Goal: Task Accomplishment & Management: Use online tool/utility

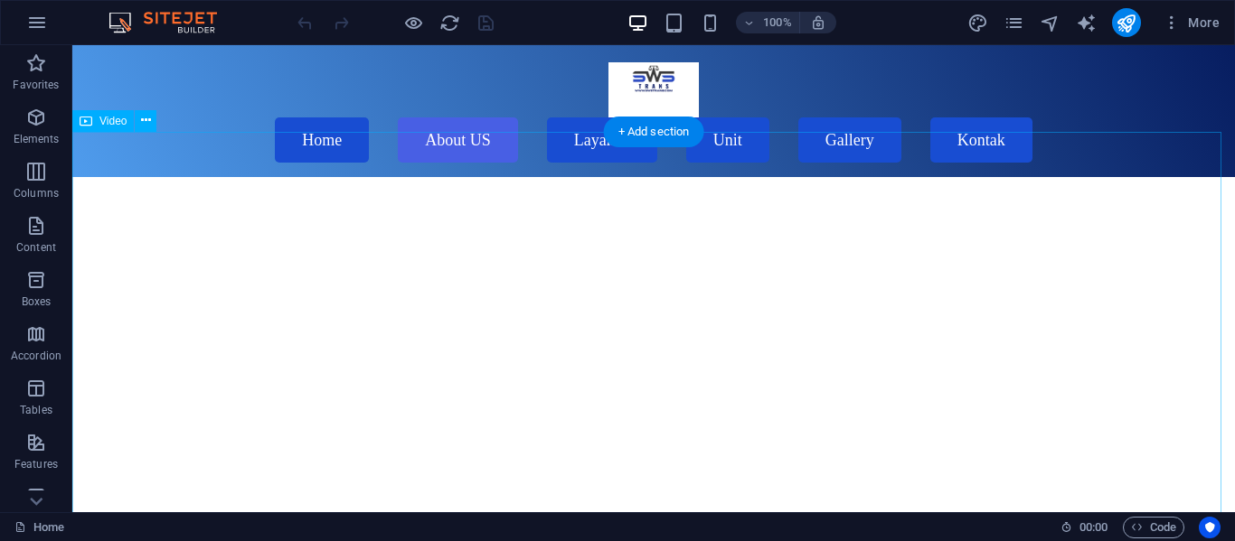
click at [895, 177] on figure "kjjh" at bounding box center [653, 467] width 1162 height 581
click at [815, 228] on figure "kjjh" at bounding box center [653, 467] width 1162 height 581
select select "%"
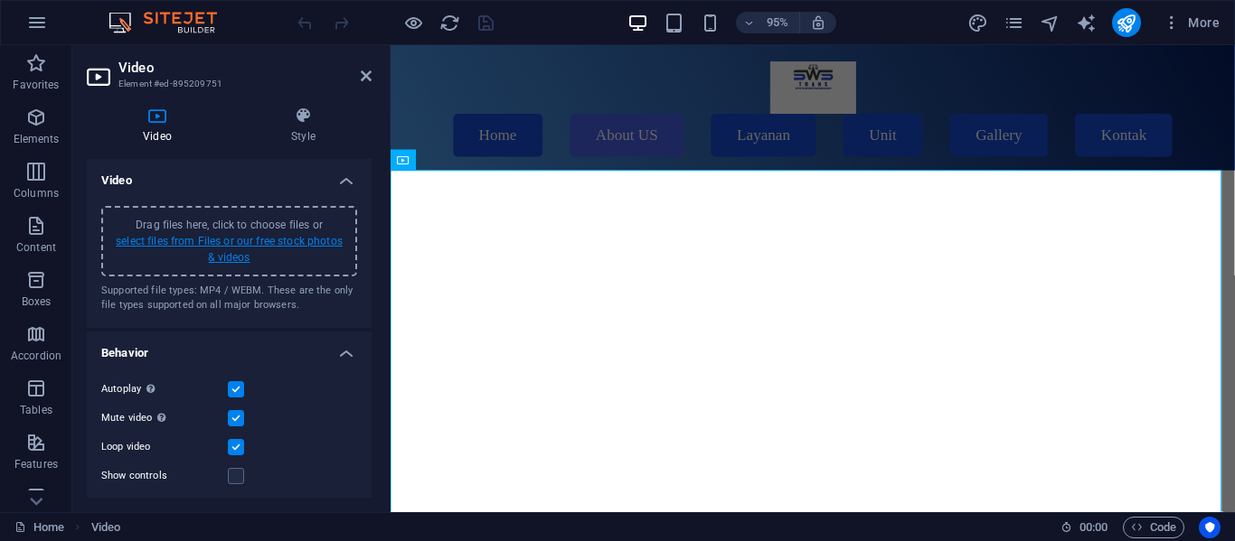
click at [320, 239] on link "select files from Files or our free stock photos & videos" at bounding box center [229, 249] width 227 height 29
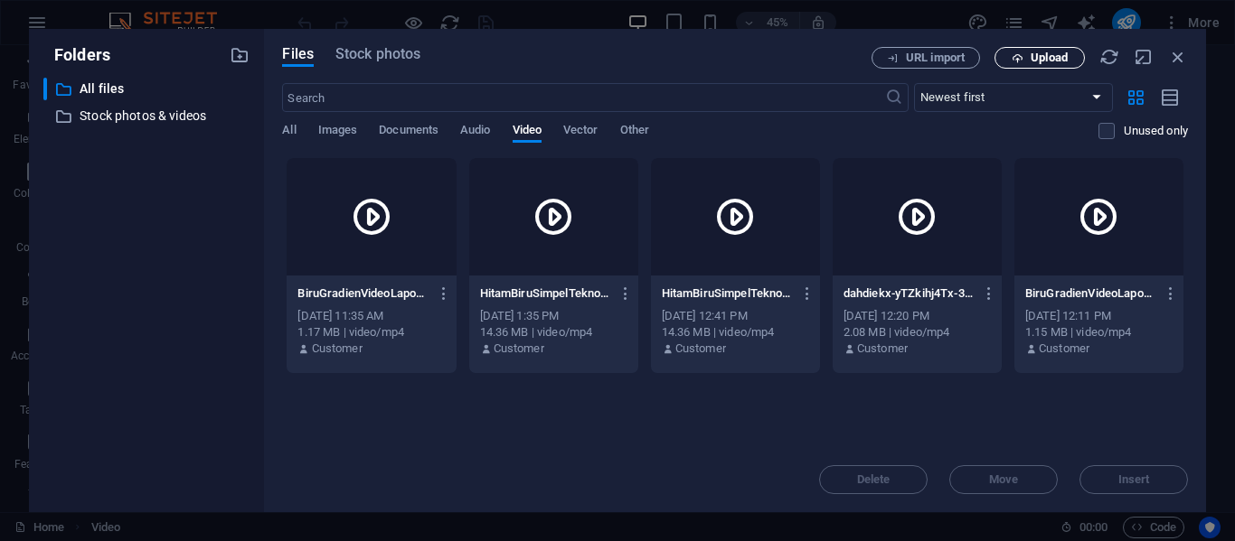
click at [1049, 59] on span "Upload" at bounding box center [1048, 57] width 37 height 11
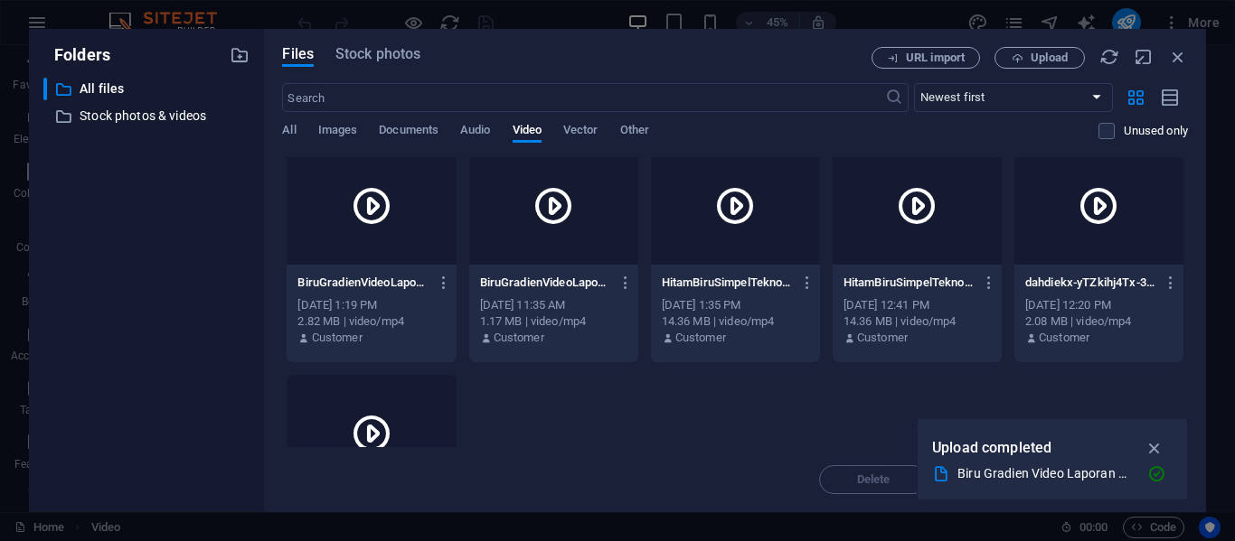
scroll to position [10, 0]
click at [408, 255] on div at bounding box center [370, 206] width 169 height 117
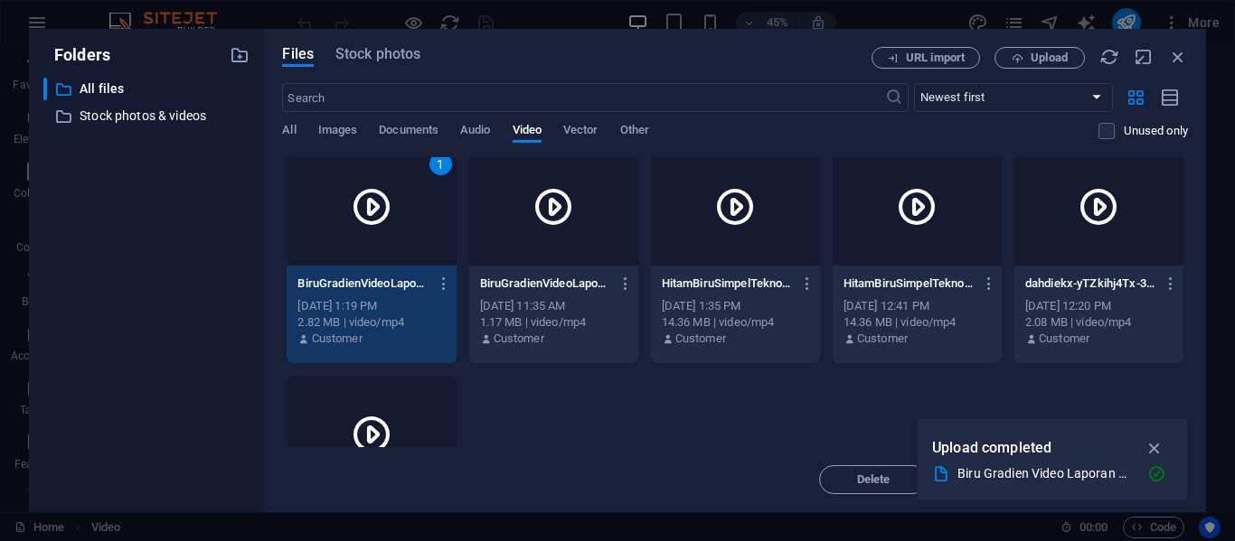
click at [408, 255] on div "1" at bounding box center [370, 206] width 169 height 117
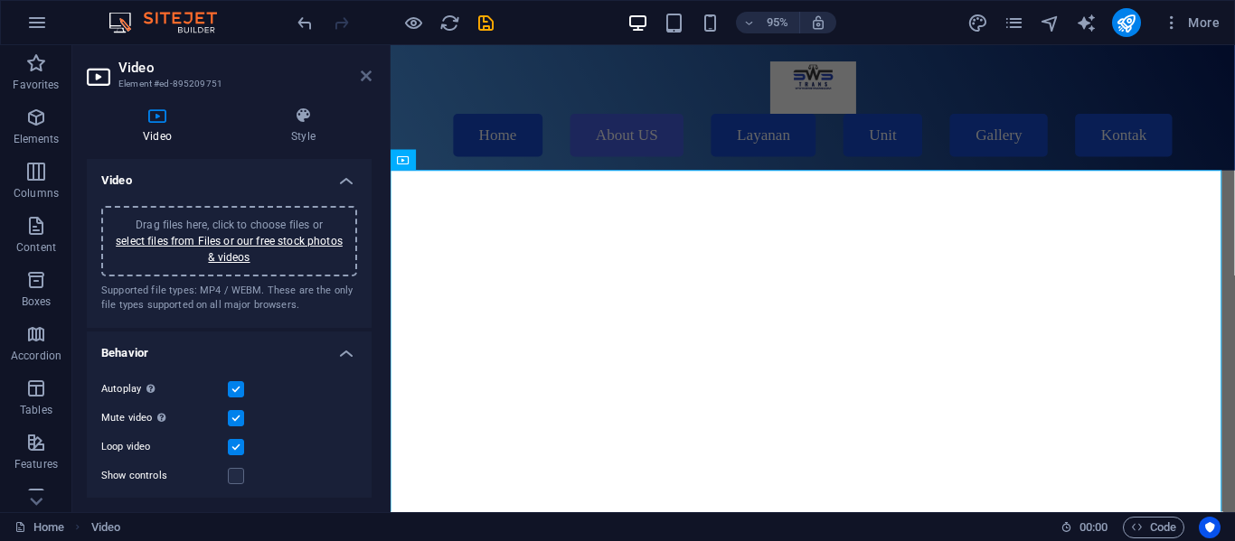
click at [362, 80] on icon at bounding box center [366, 76] width 11 height 14
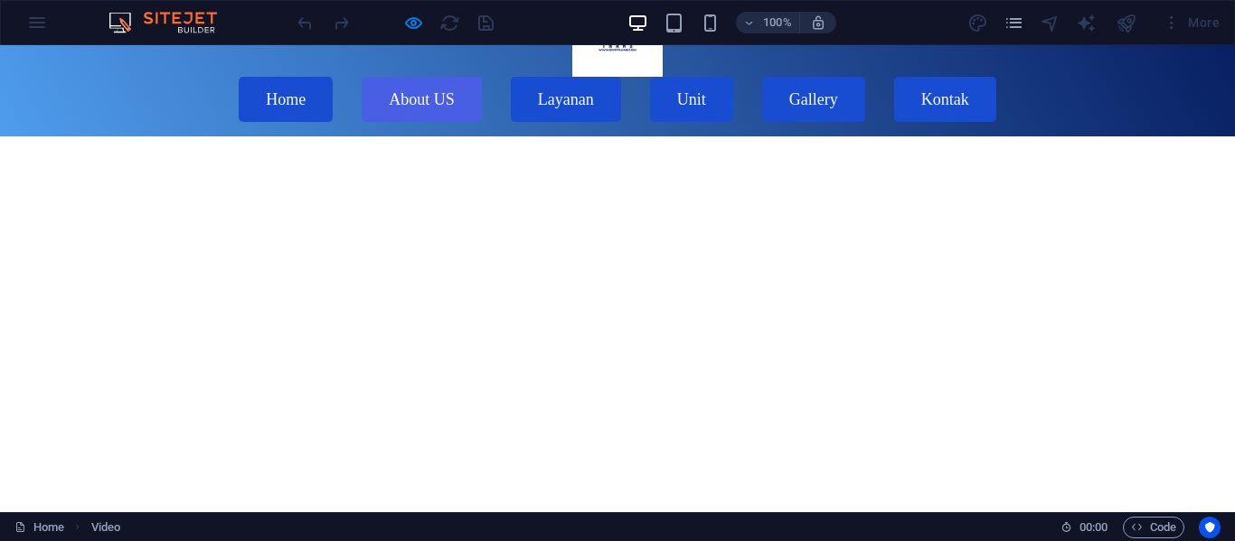
scroll to position [38, 0]
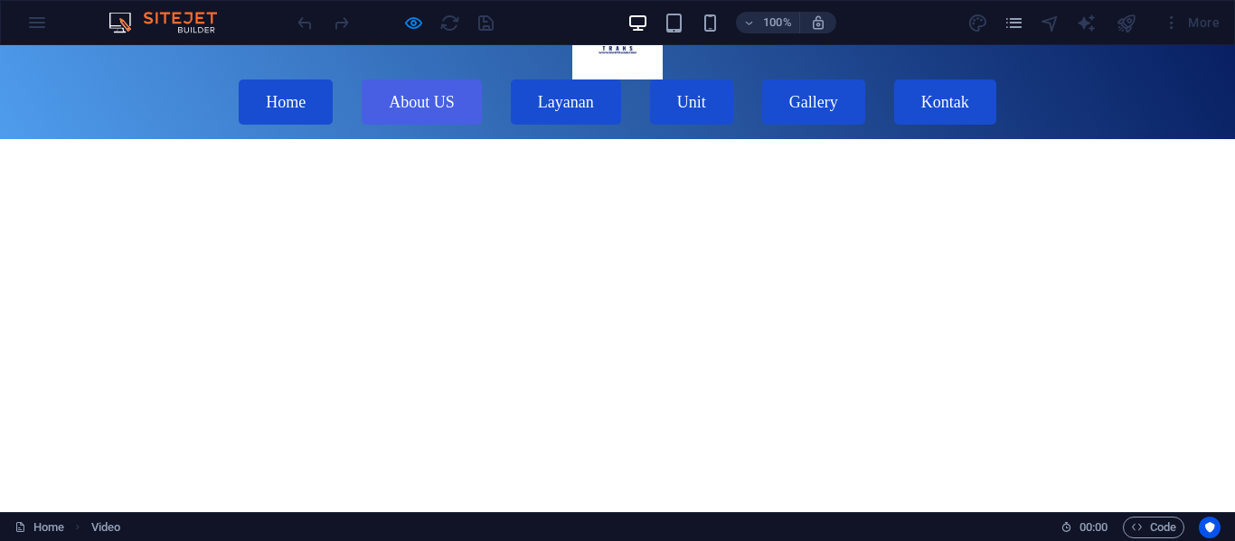
click at [643, 340] on video at bounding box center [617, 447] width 1235 height 617
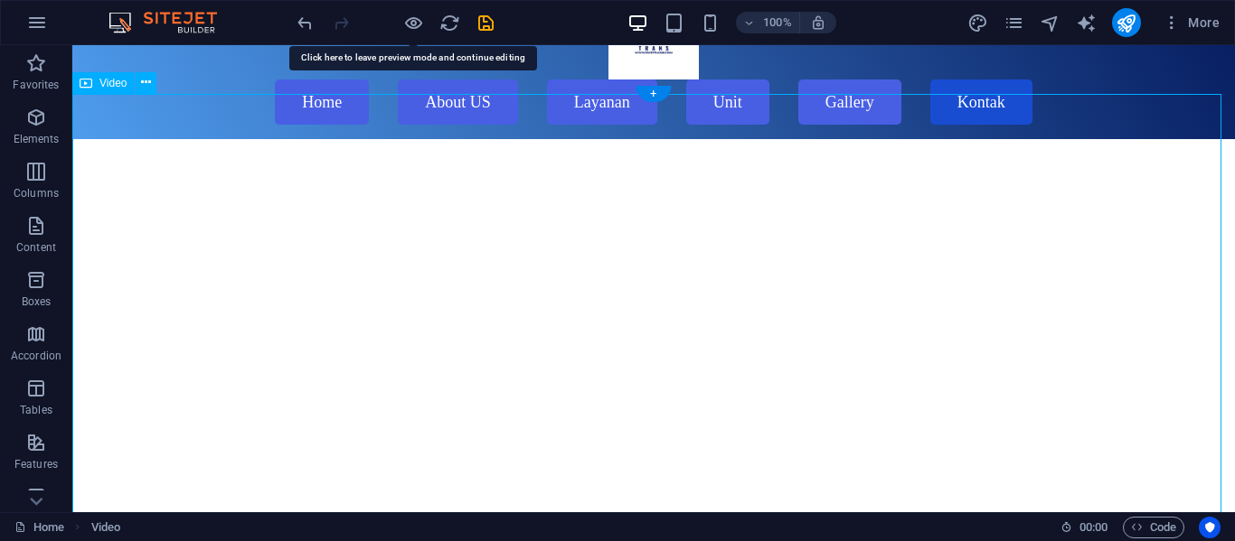
click at [643, 340] on figure at bounding box center [653, 429] width 1162 height 581
select select "%"
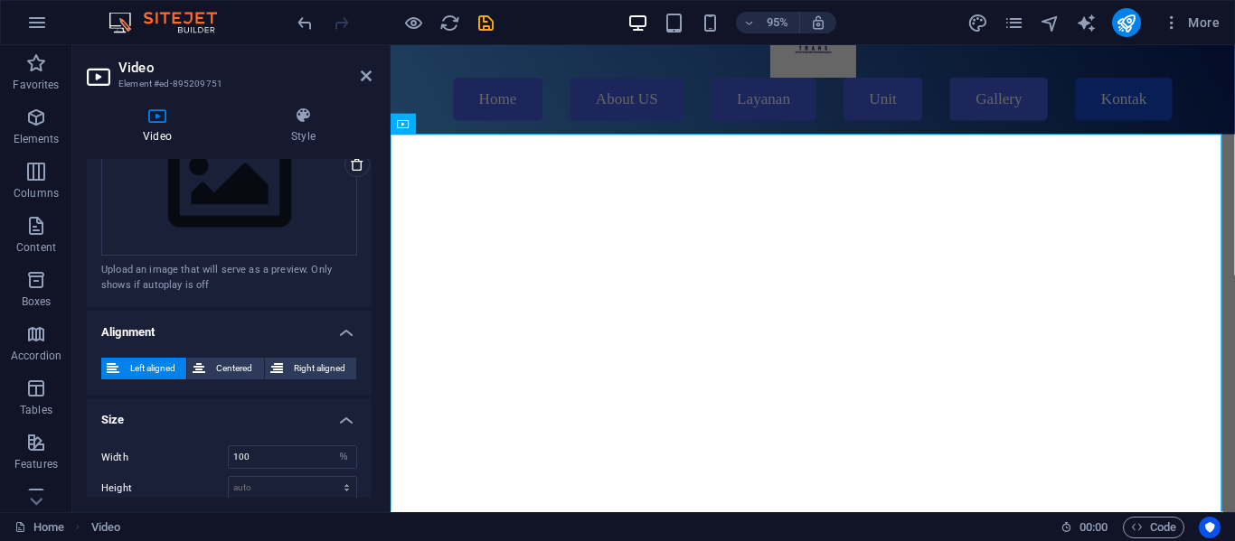
scroll to position [505, 0]
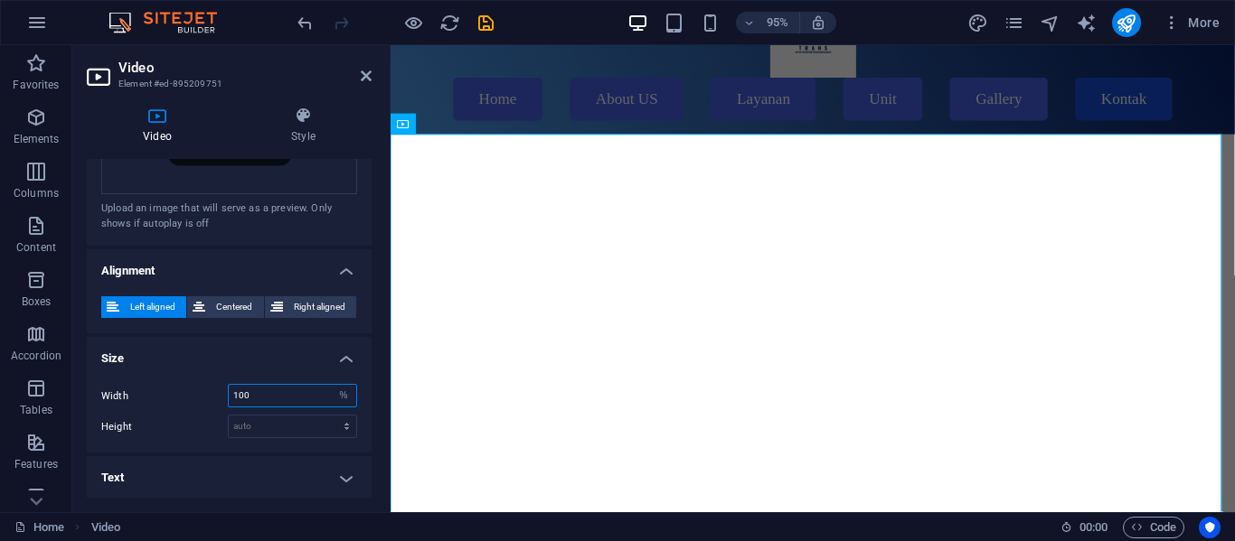
click at [316, 394] on input "100" at bounding box center [292, 396] width 127 height 22
click at [337, 394] on select "auto px %" at bounding box center [343, 396] width 25 height 22
click at [284, 427] on select "auto px" at bounding box center [292, 427] width 127 height 22
select select "px"
click at [327, 416] on select "auto px" at bounding box center [292, 427] width 127 height 22
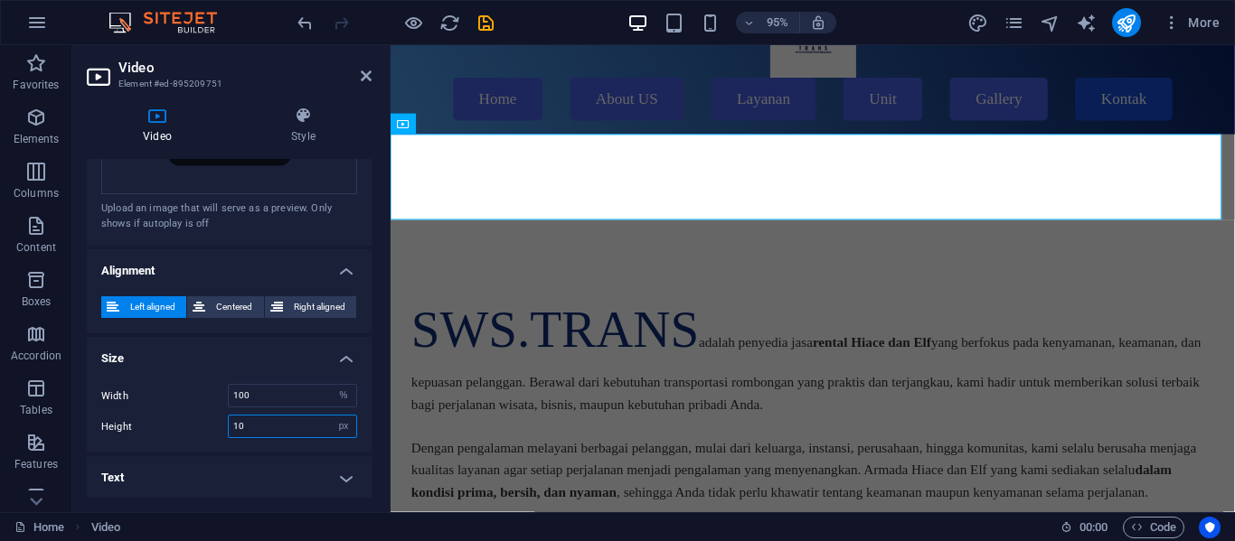
type input "1"
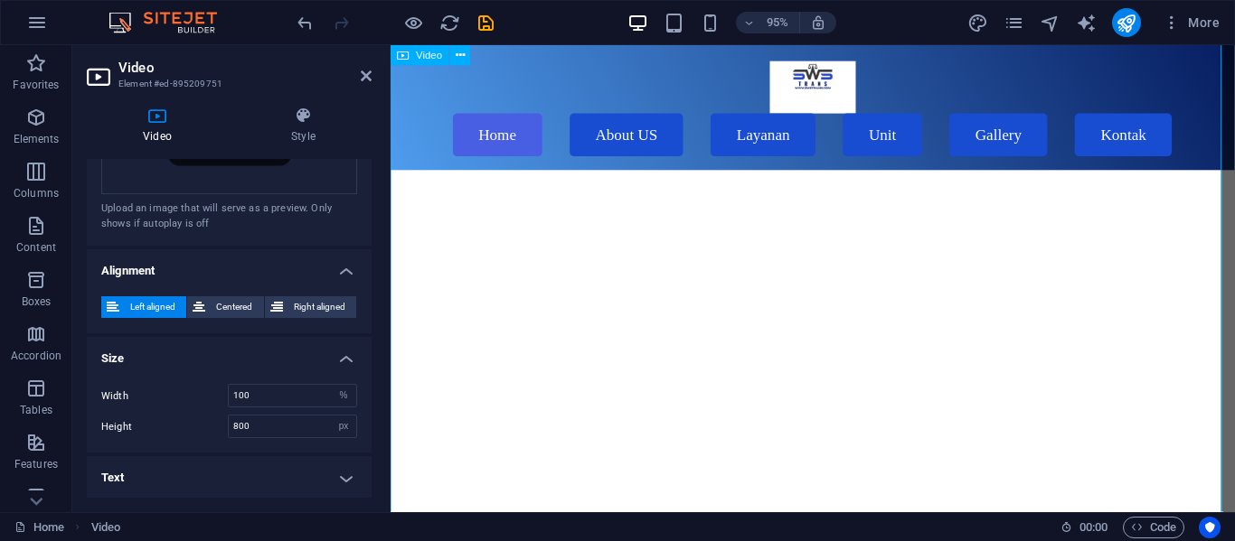
scroll to position [0, 0]
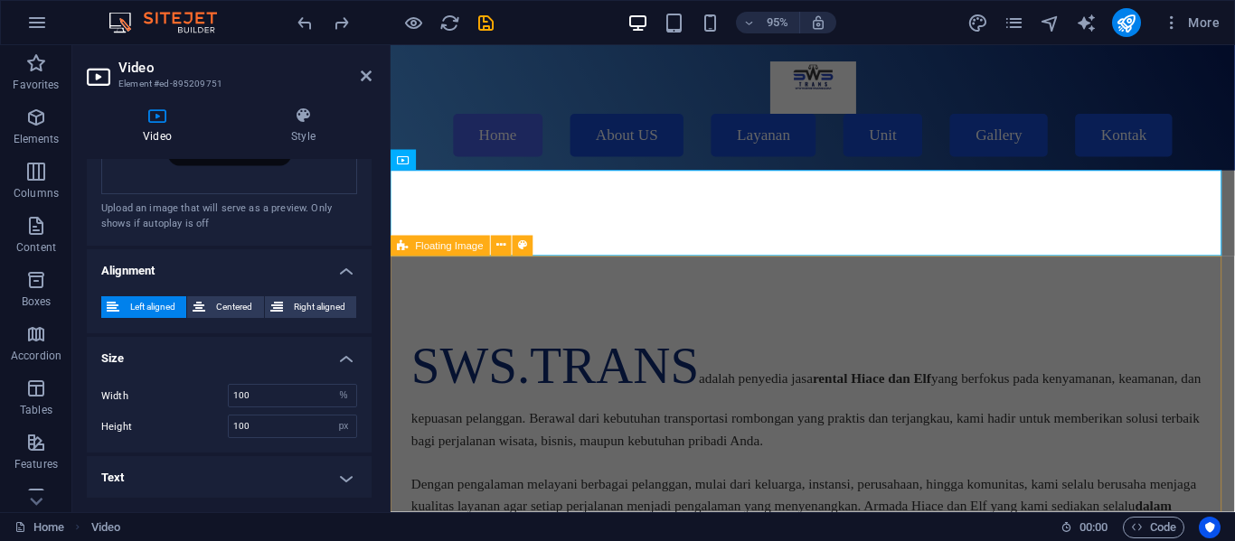
type input "0"
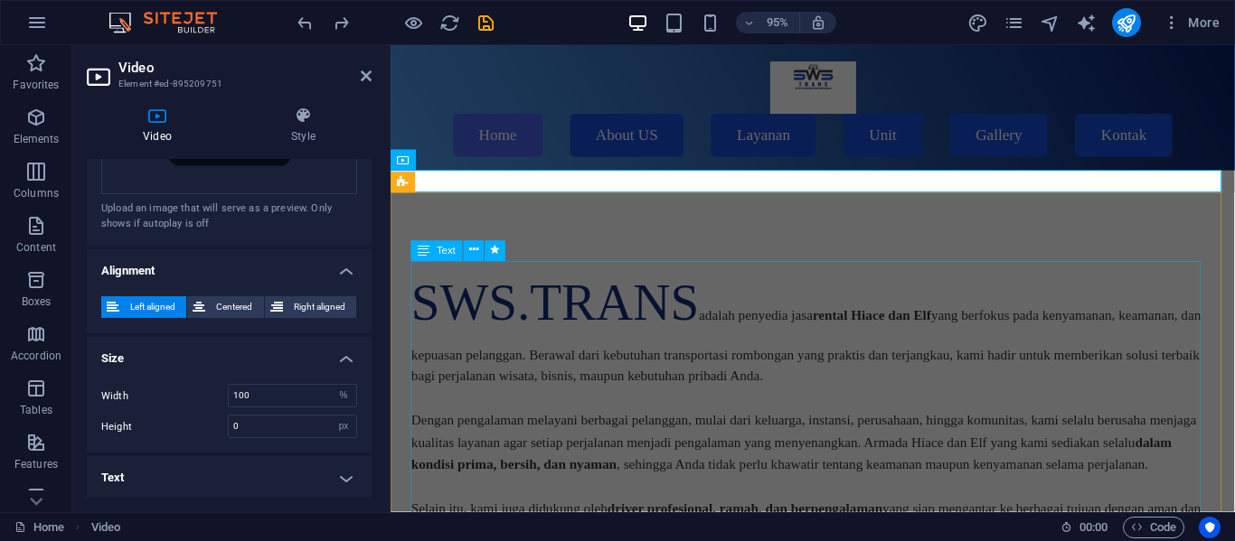
select select "DISABLED_OPTION_VALUE"
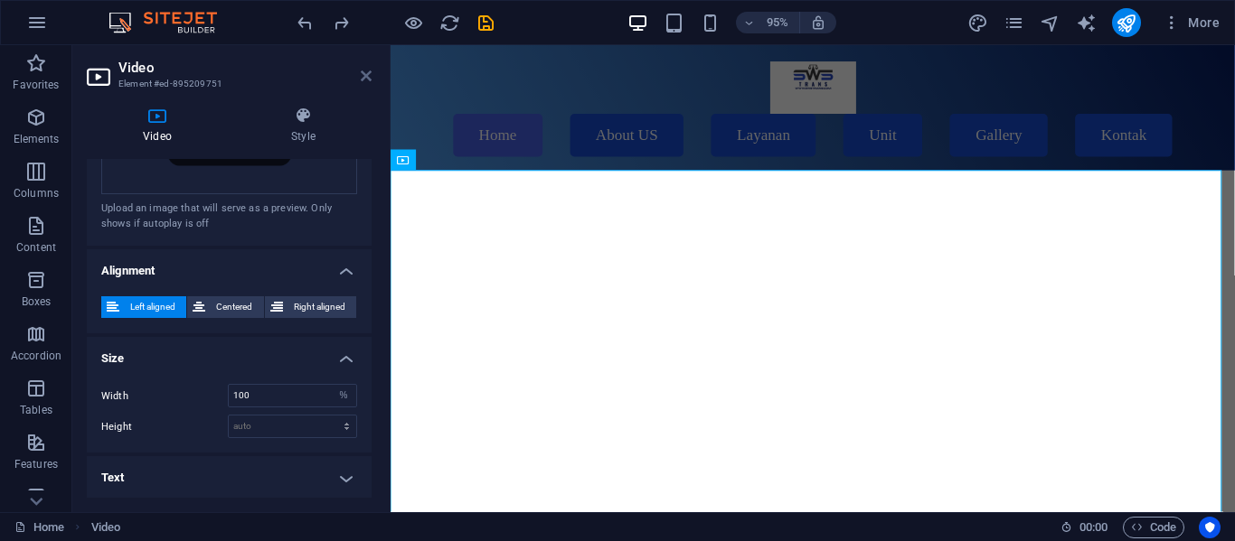
click at [361, 75] on icon at bounding box center [366, 76] width 11 height 14
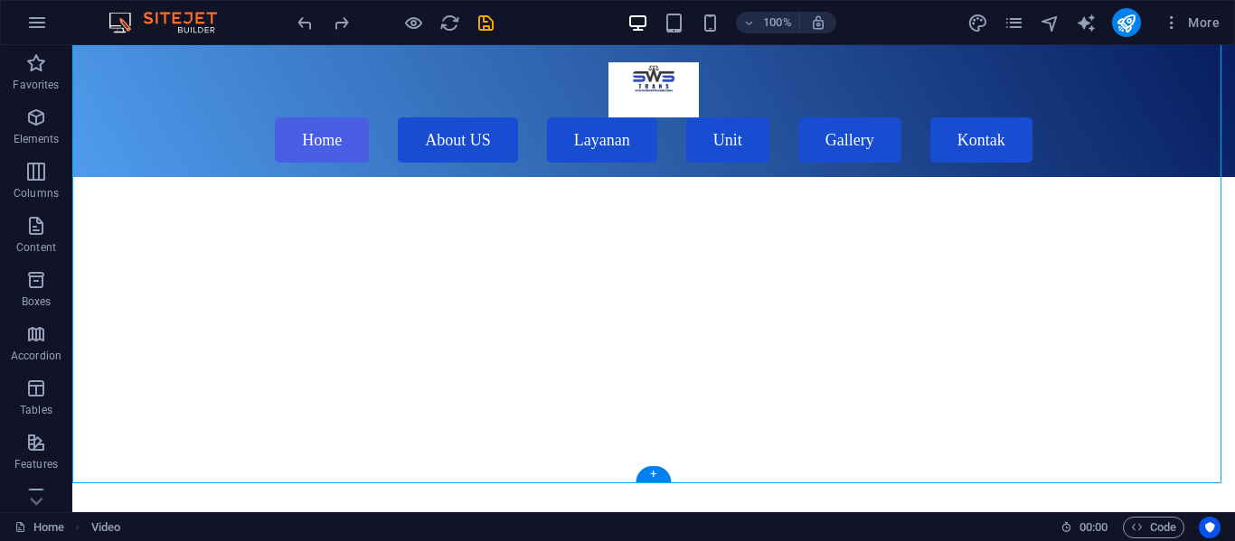
scroll to position [296, 0]
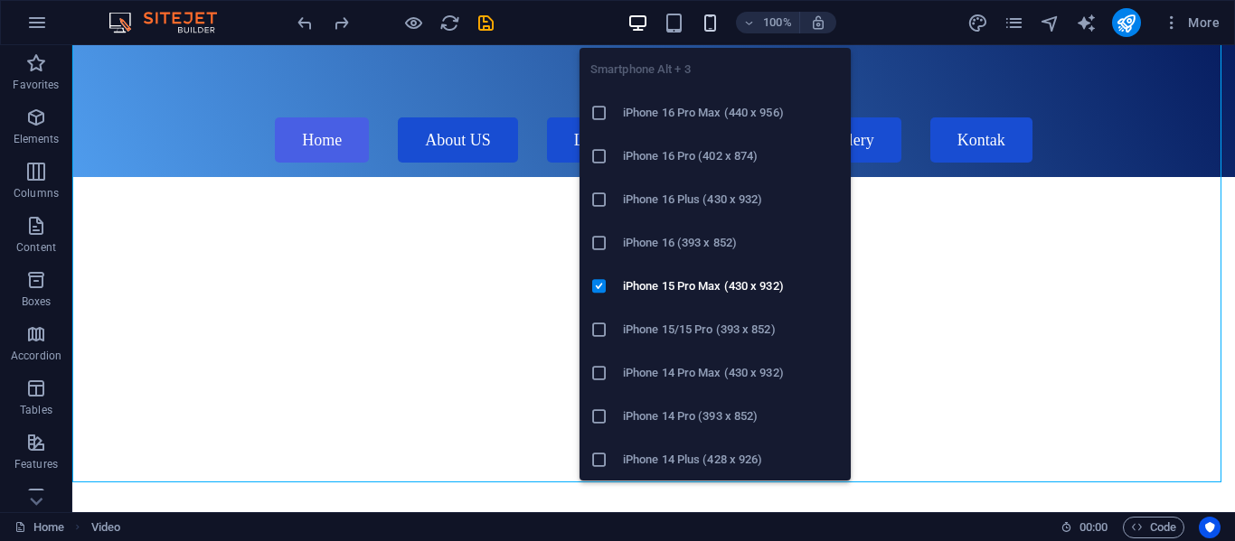
click at [707, 28] on icon "button" at bounding box center [710, 23] width 21 height 21
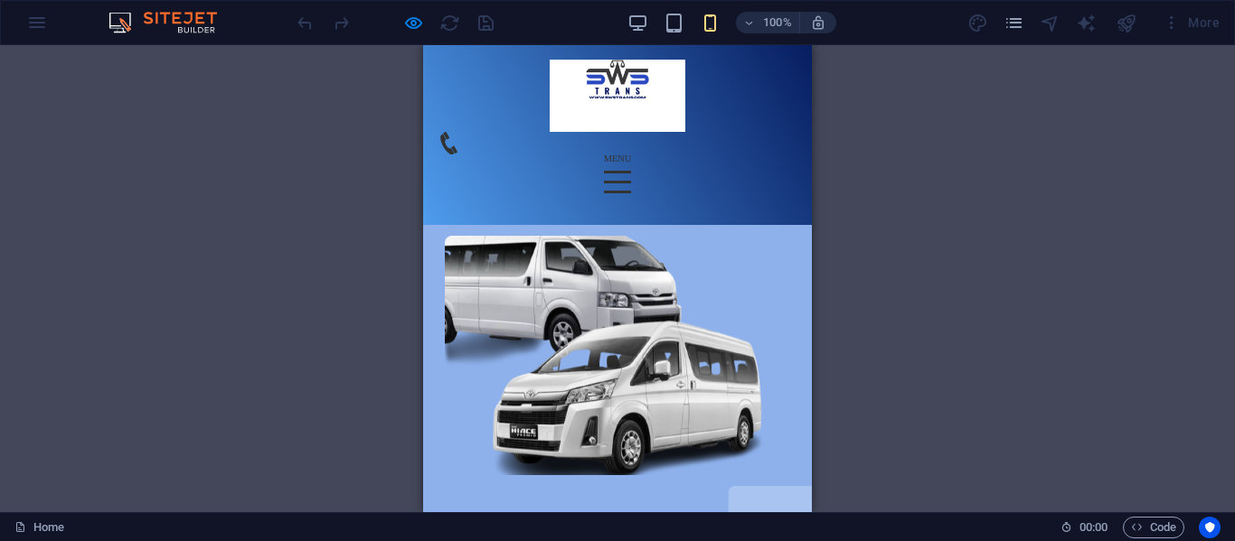
scroll to position [988, 0]
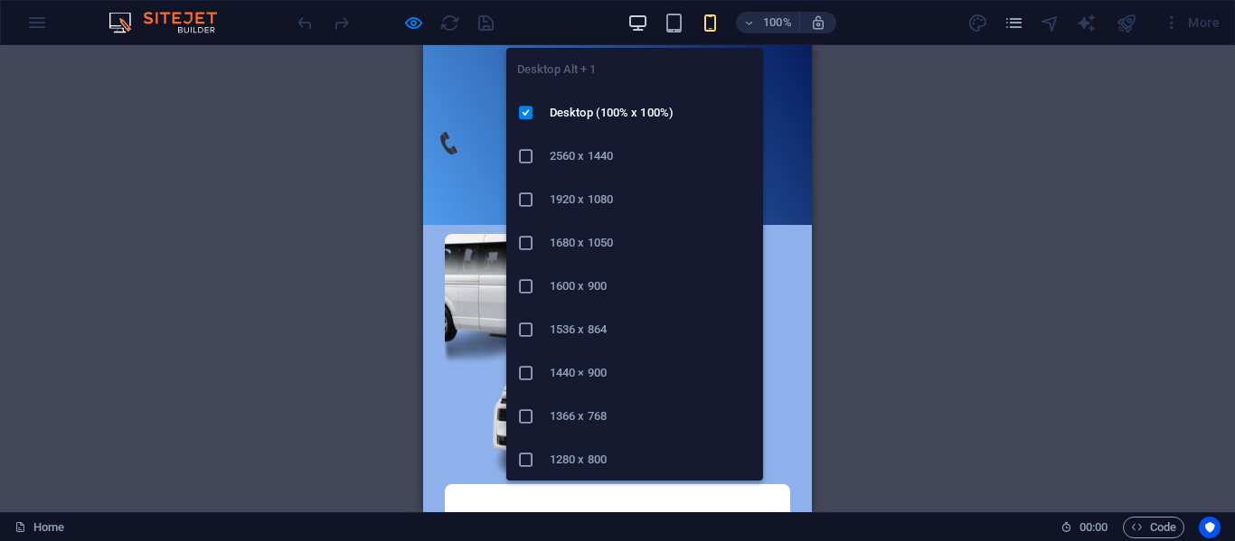
click at [644, 22] on icon "button" at bounding box center [637, 23] width 21 height 21
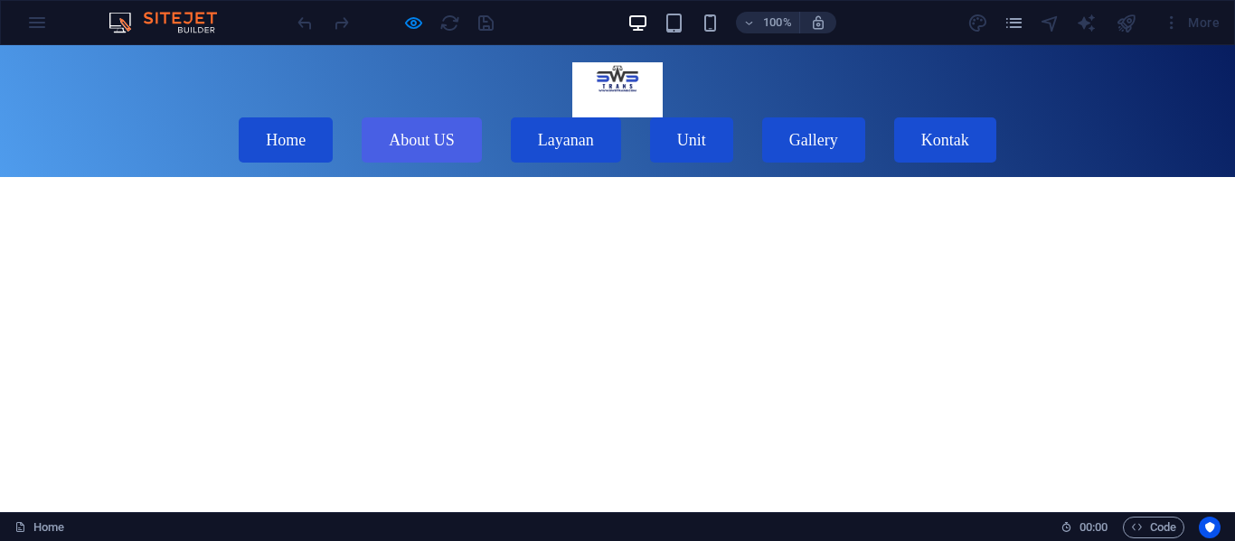
scroll to position [0, 0]
click at [333, 117] on link "Home" at bounding box center [286, 139] width 94 height 45
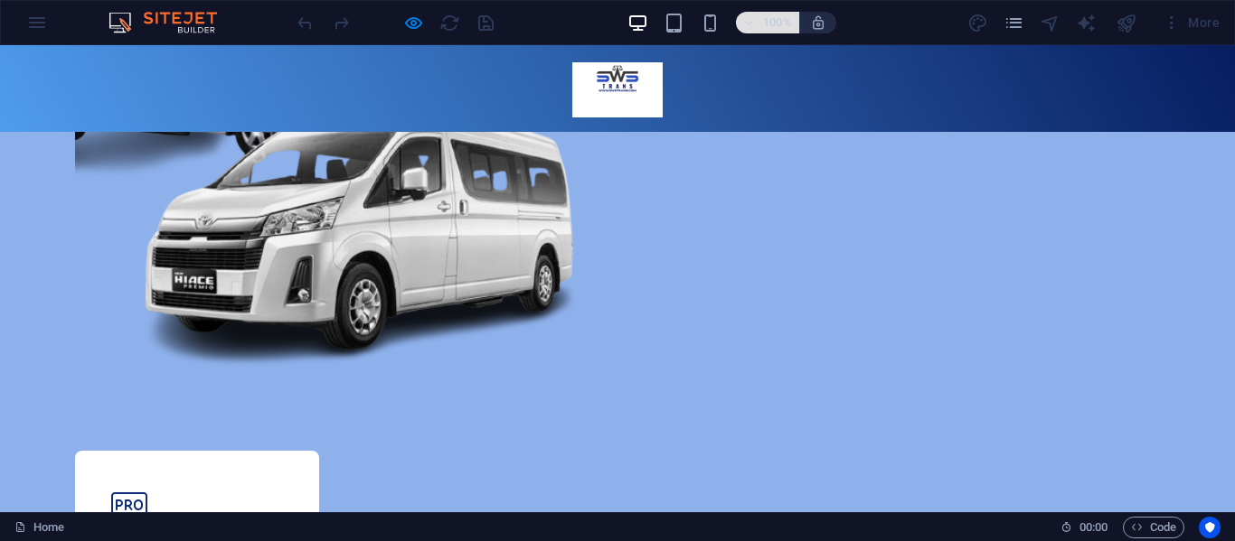
scroll to position [1746, 0]
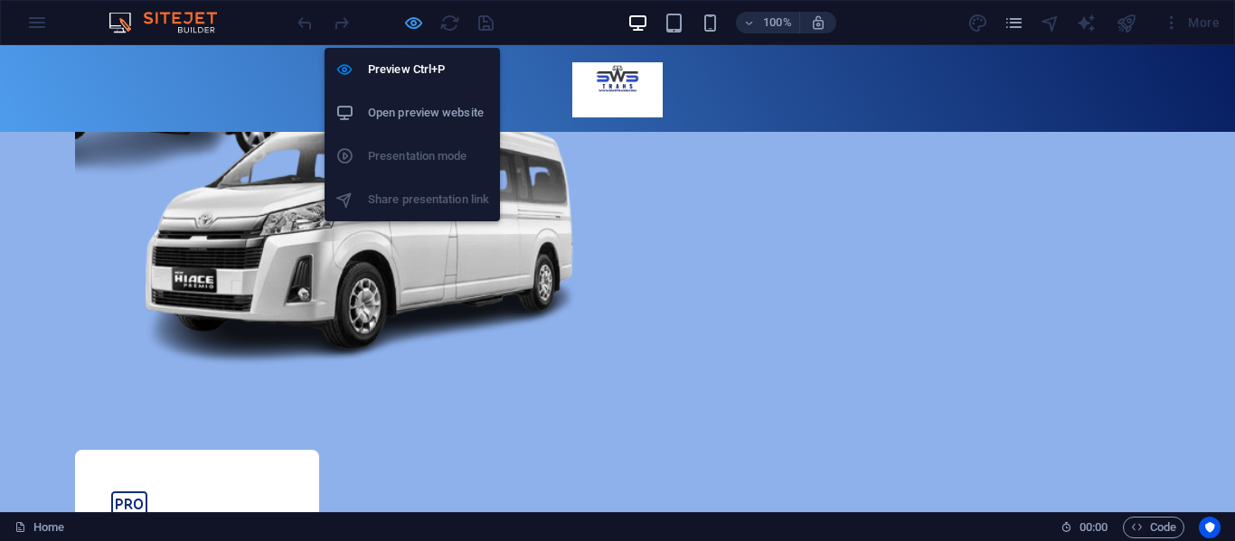
click at [423, 33] on icon "button" at bounding box center [413, 23] width 21 height 21
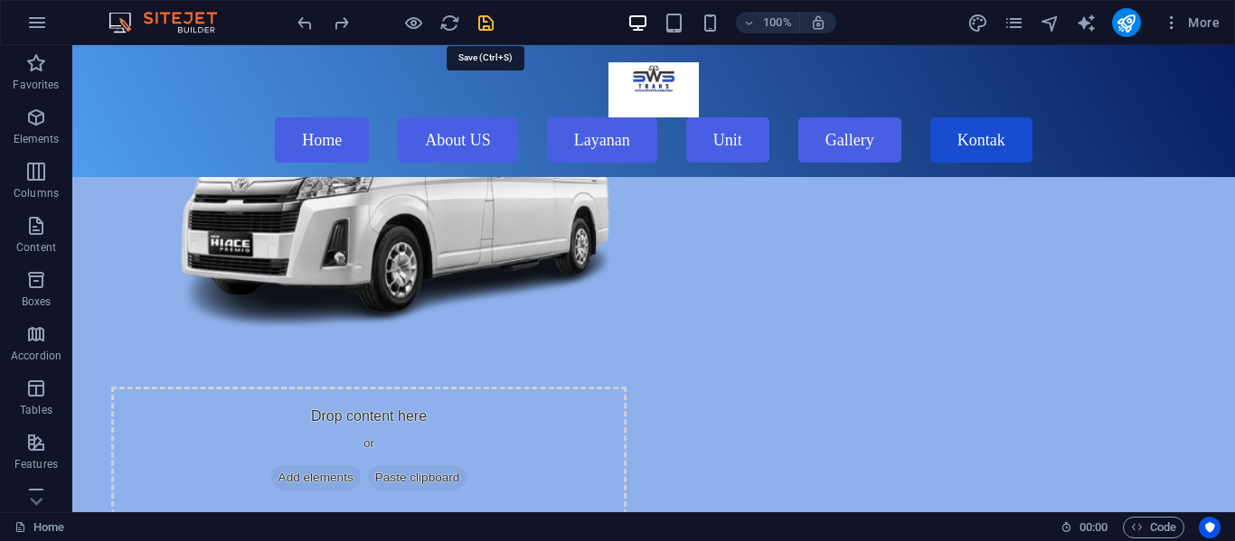
click at [479, 30] on icon "save" at bounding box center [485, 23] width 21 height 21
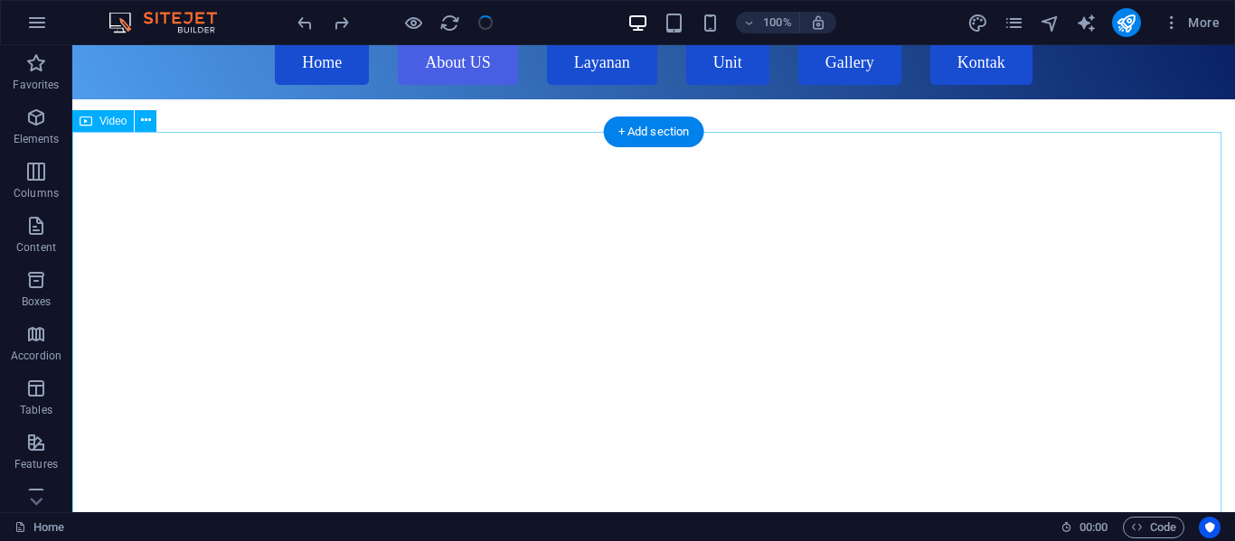
scroll to position [82, 0]
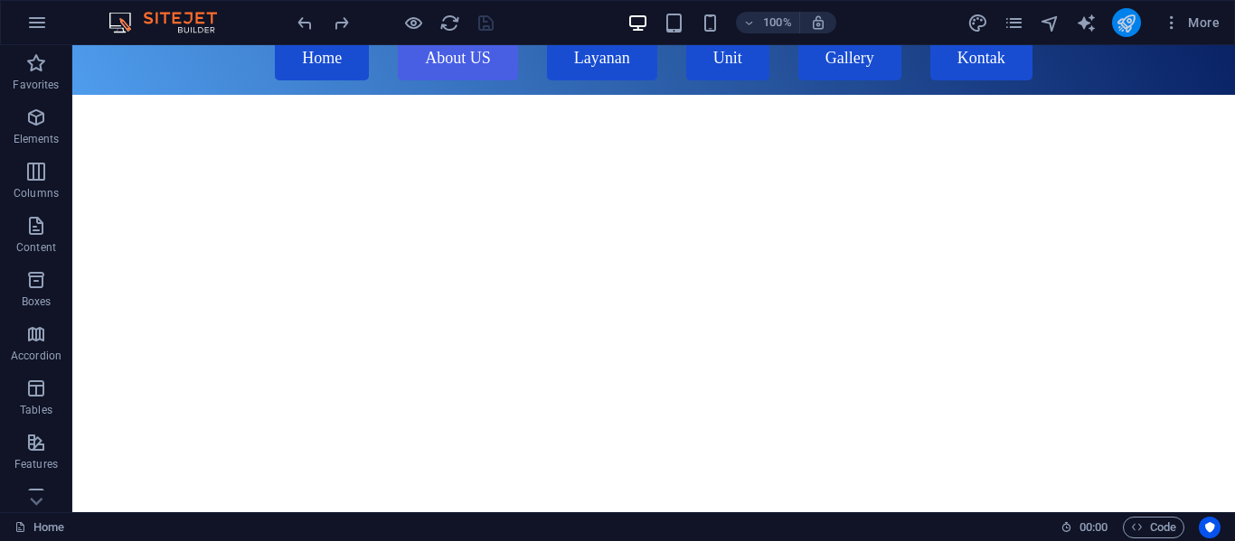
click at [1133, 34] on button "publish" at bounding box center [1126, 22] width 29 height 29
